Goal: Transaction & Acquisition: Purchase product/service

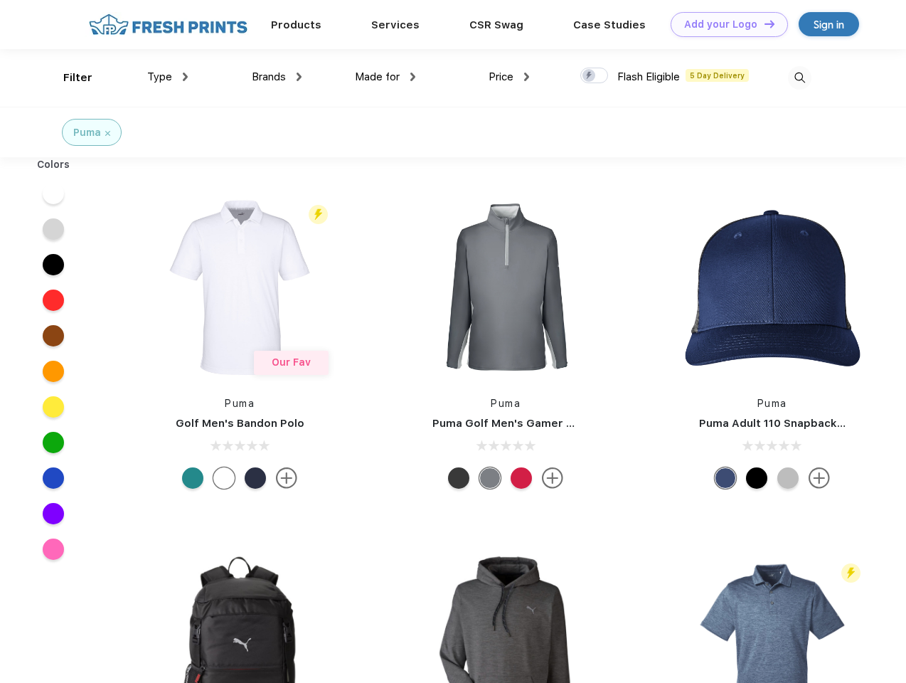
click at [724, 24] on link "Add your Logo Design Tool" at bounding box center [729, 24] width 117 height 25
click at [0, 0] on div "Design Tool" at bounding box center [0, 0] width 0 height 0
click at [763, 23] on link "Add your Logo Design Tool" at bounding box center [729, 24] width 117 height 25
click at [68, 78] on div "Filter" at bounding box center [77, 78] width 29 height 16
click at [168, 77] on span "Type" at bounding box center [159, 76] width 25 height 13
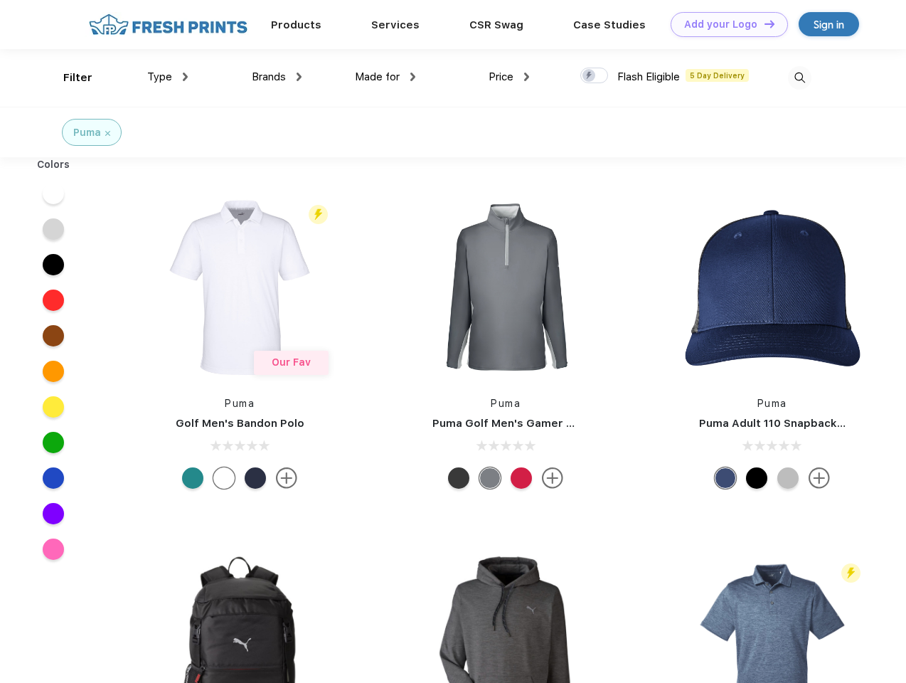
click at [277, 77] on span "Brands" at bounding box center [269, 76] width 34 height 13
click at [386, 77] on span "Made for" at bounding box center [377, 76] width 45 height 13
click at [509, 77] on span "Price" at bounding box center [501, 76] width 25 height 13
click at [595, 76] on div at bounding box center [595, 76] width 28 height 16
click at [590, 76] on input "checkbox" at bounding box center [585, 71] width 9 height 9
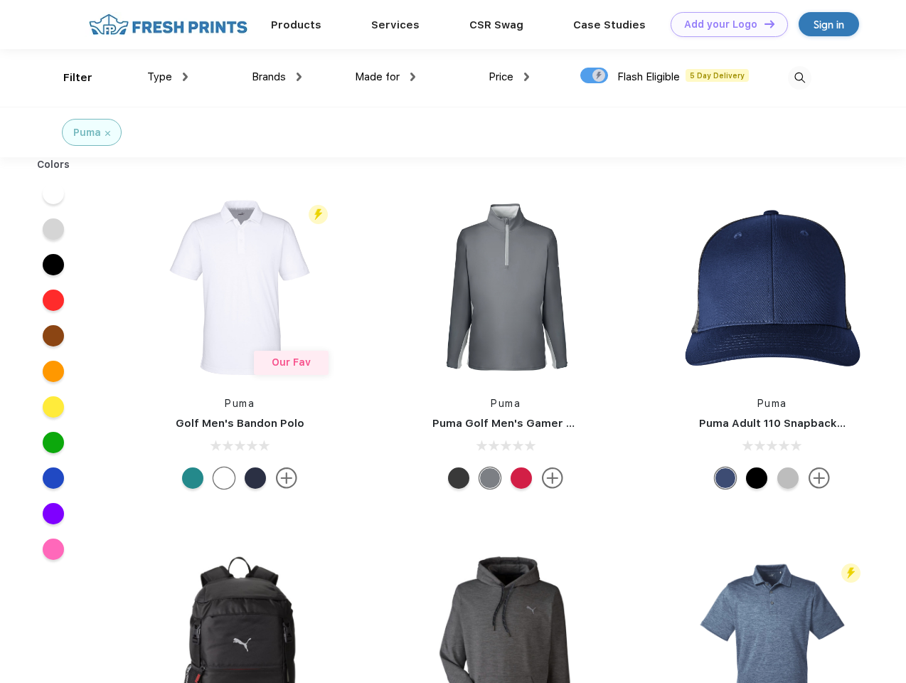
click at [800, 78] on img at bounding box center [799, 77] width 23 height 23
